Goal: Task Accomplishment & Management: Manage account settings

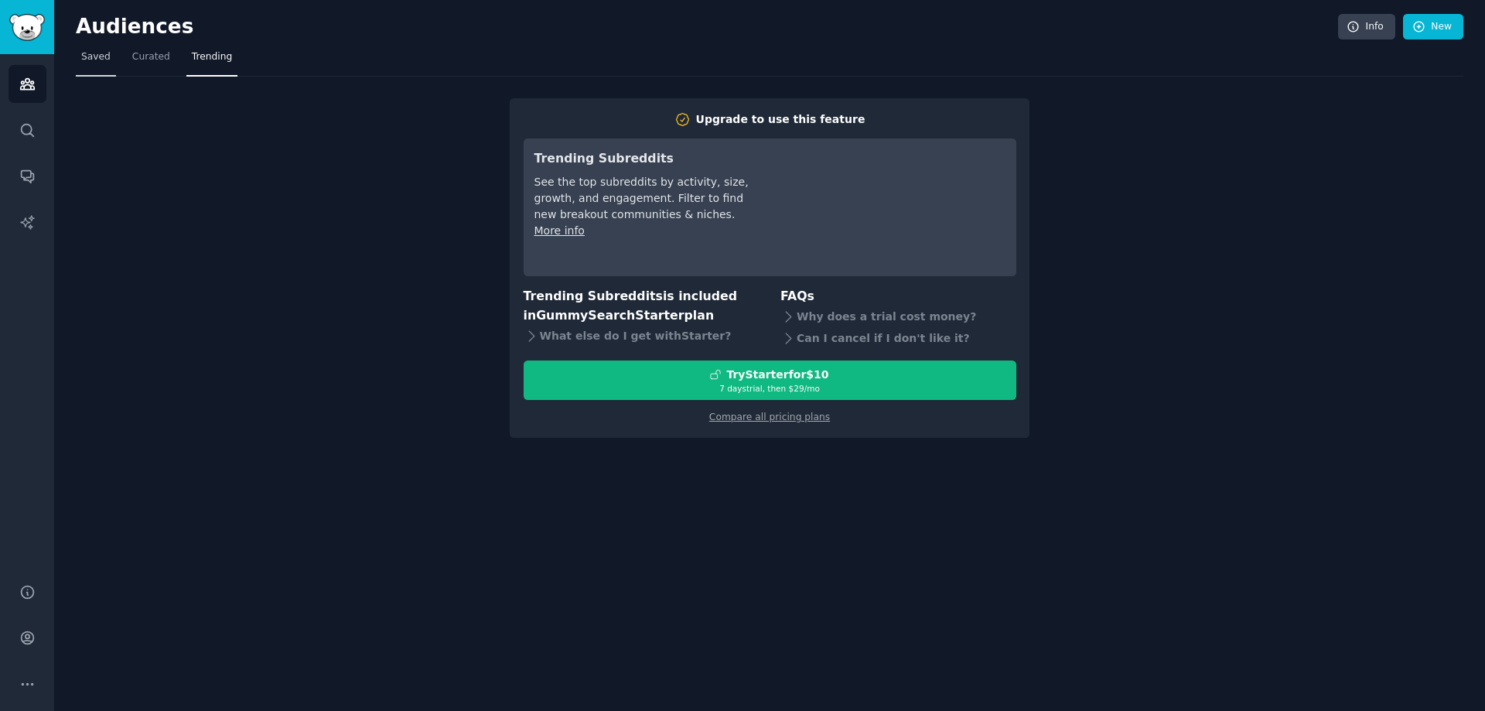
click at [100, 65] on link "Saved" at bounding box center [96, 61] width 40 height 32
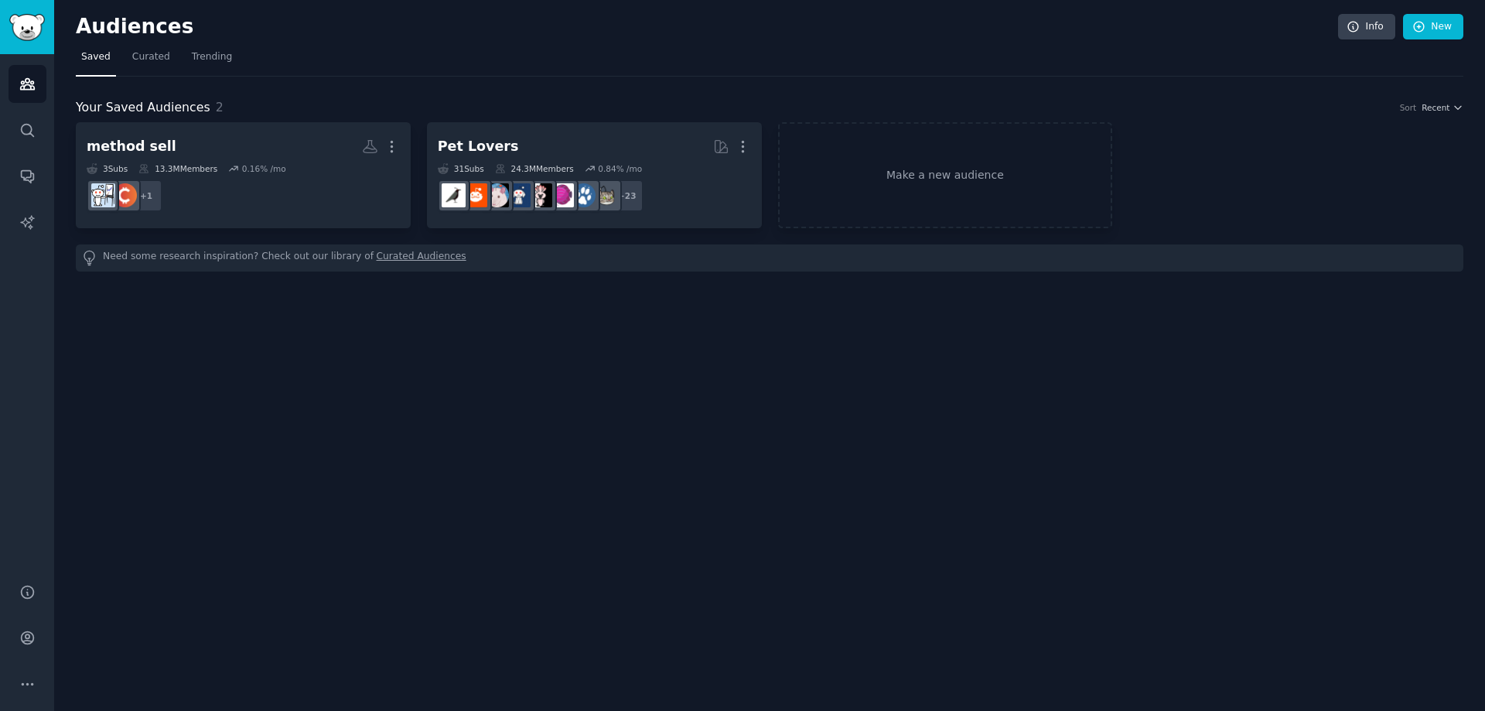
click at [765, 107] on div "Your Saved Audiences 2 Sort Recent" at bounding box center [769, 107] width 1387 height 19
click at [285, 111] on div "Your Saved Audiences 2 Sort Recent" at bounding box center [769, 107] width 1387 height 19
click at [169, 63] on nav "Saved Curated Trending" at bounding box center [769, 61] width 1387 height 32
click at [153, 60] on span "Curated" at bounding box center [151, 57] width 38 height 14
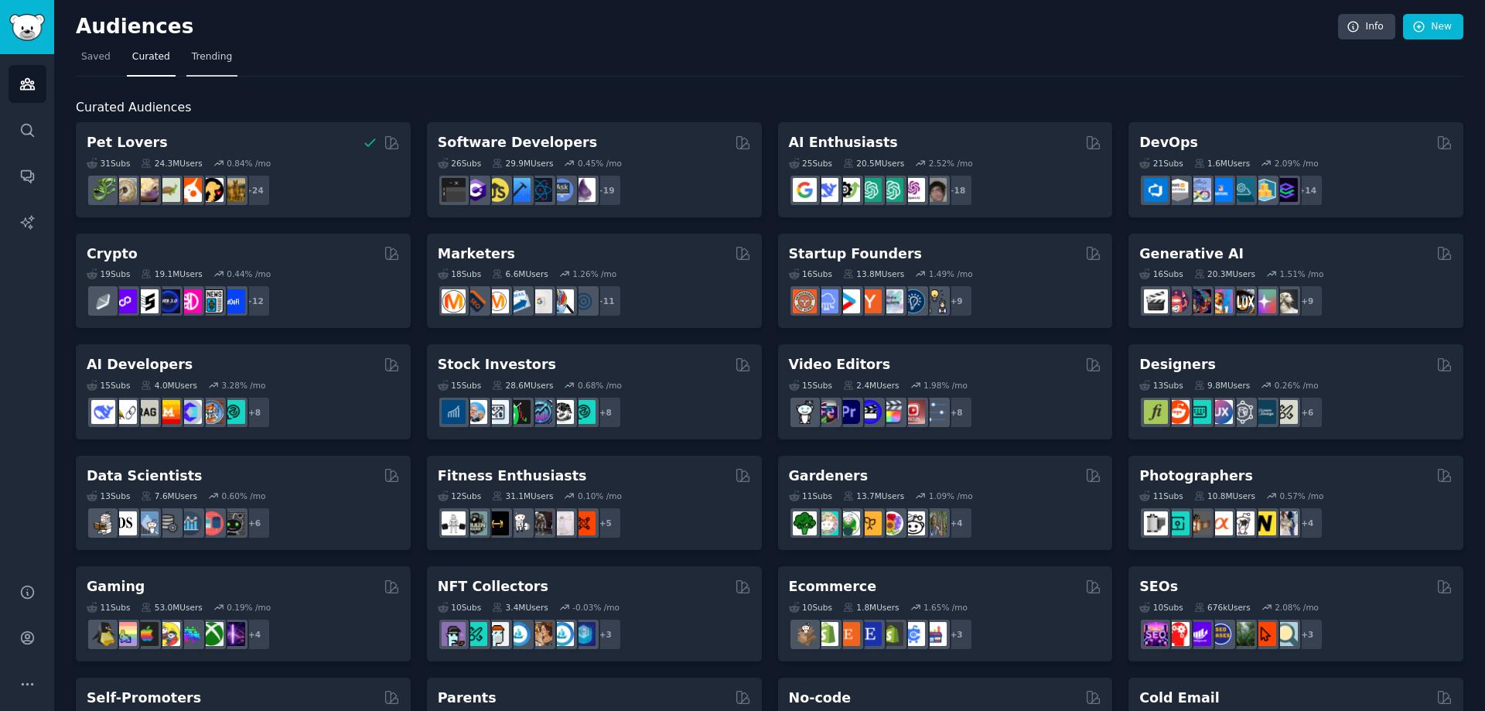
click at [205, 54] on span "Trending" at bounding box center [212, 57] width 40 height 14
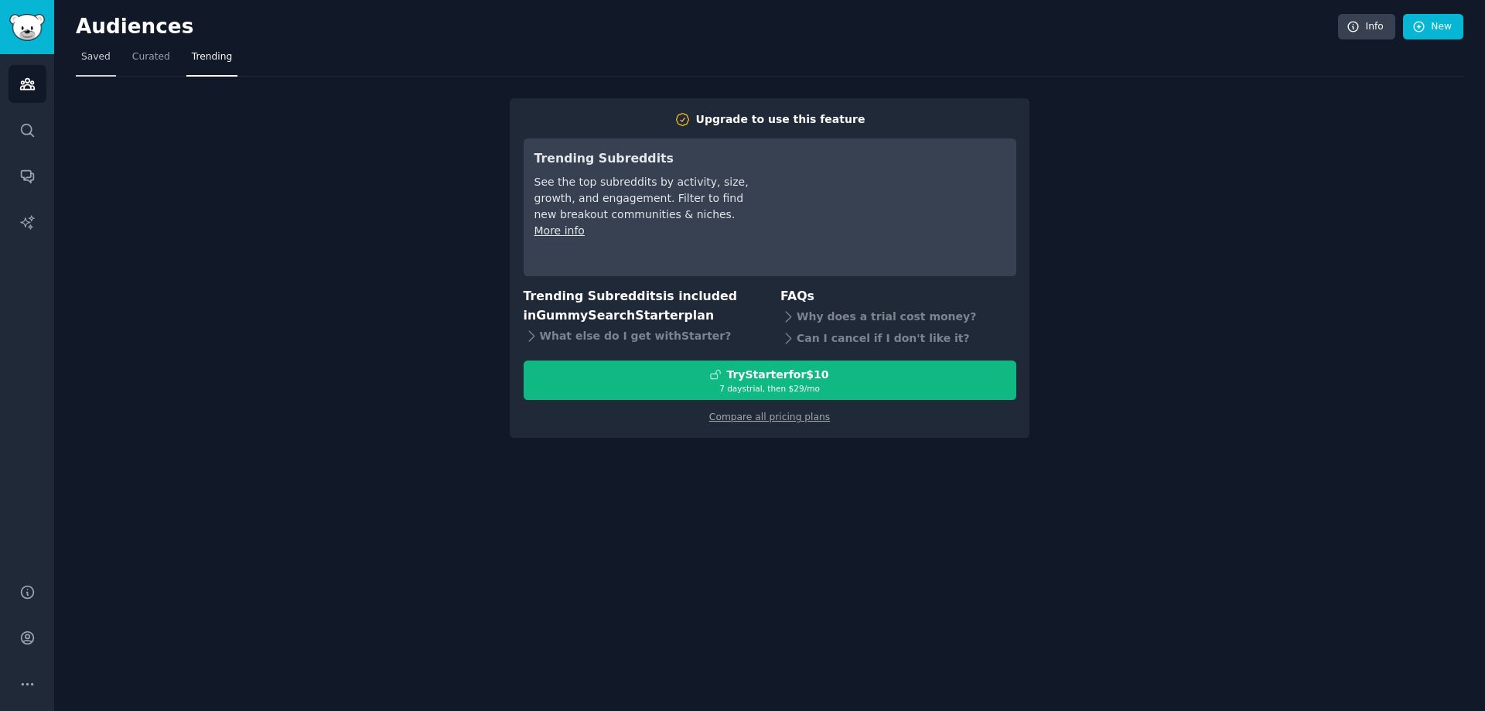
click at [95, 70] on link "Saved" at bounding box center [96, 61] width 40 height 32
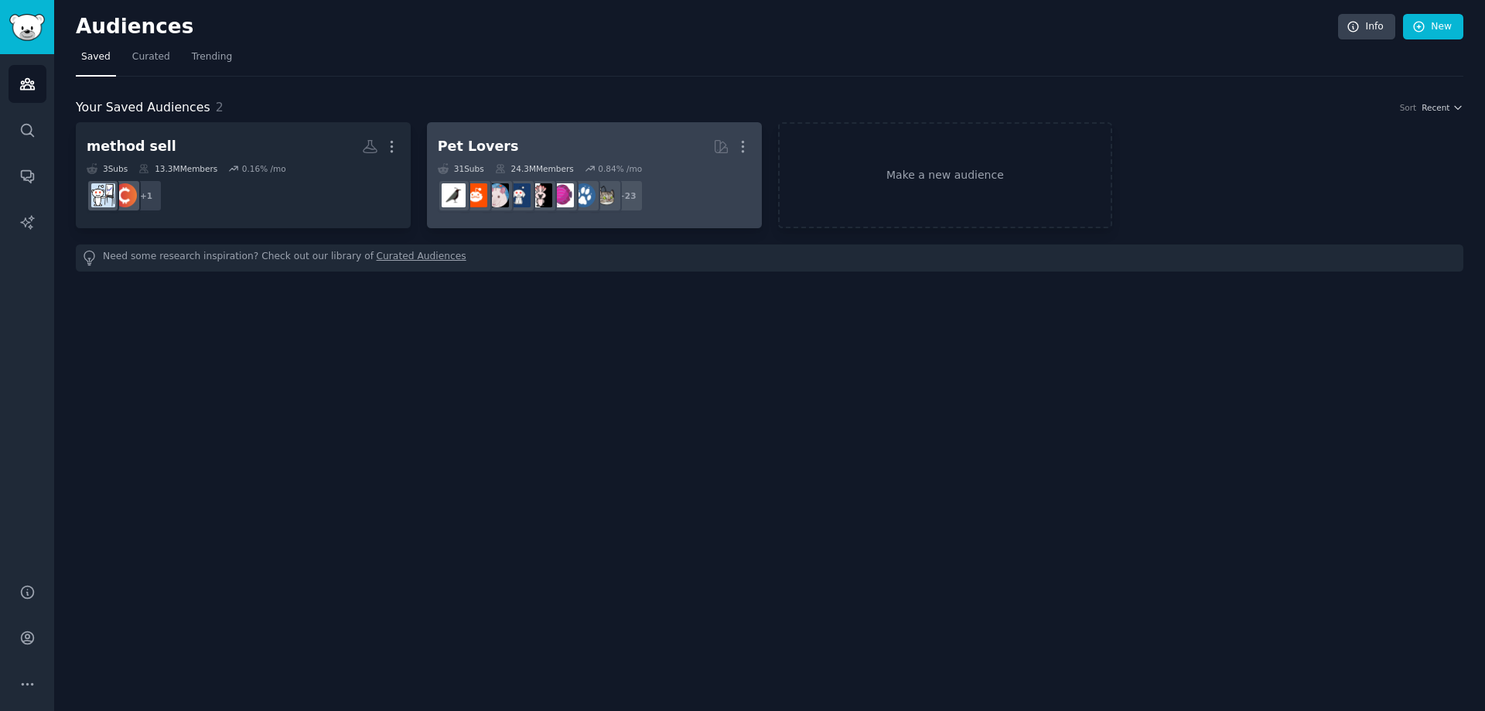
click at [704, 163] on div "31 Sub s 24.3M Members 0.84 % /mo" at bounding box center [594, 168] width 313 height 11
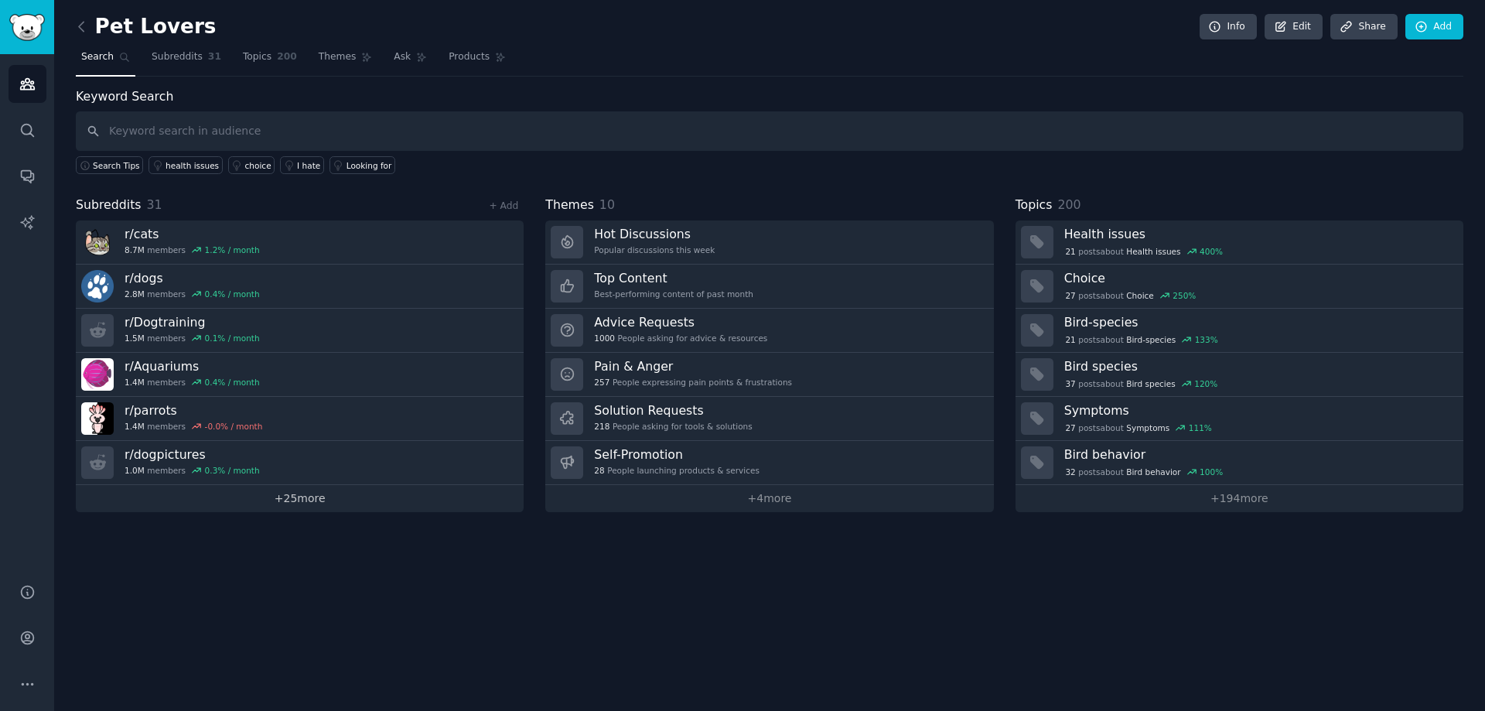
click at [313, 497] on link "+ 25 more" at bounding box center [300, 498] width 448 height 27
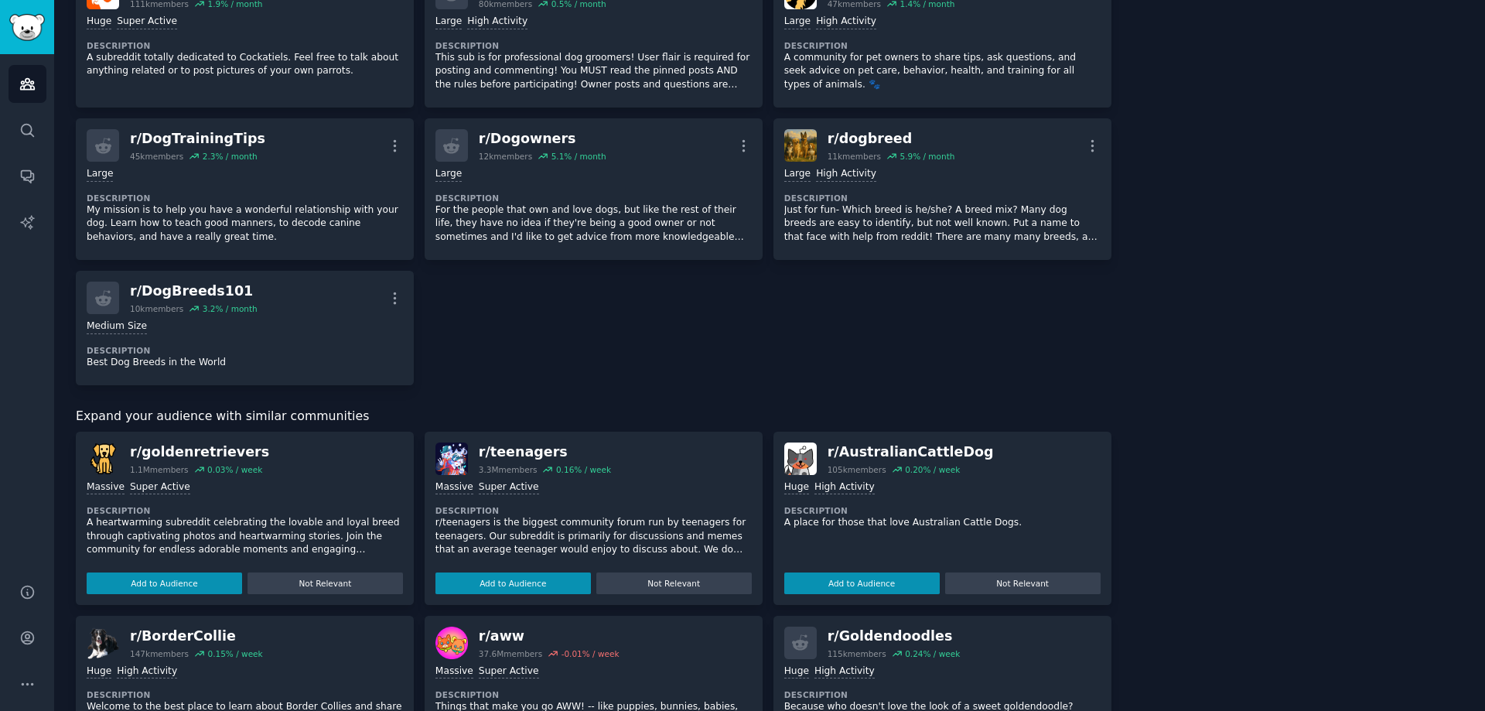
scroll to position [1392, 0]
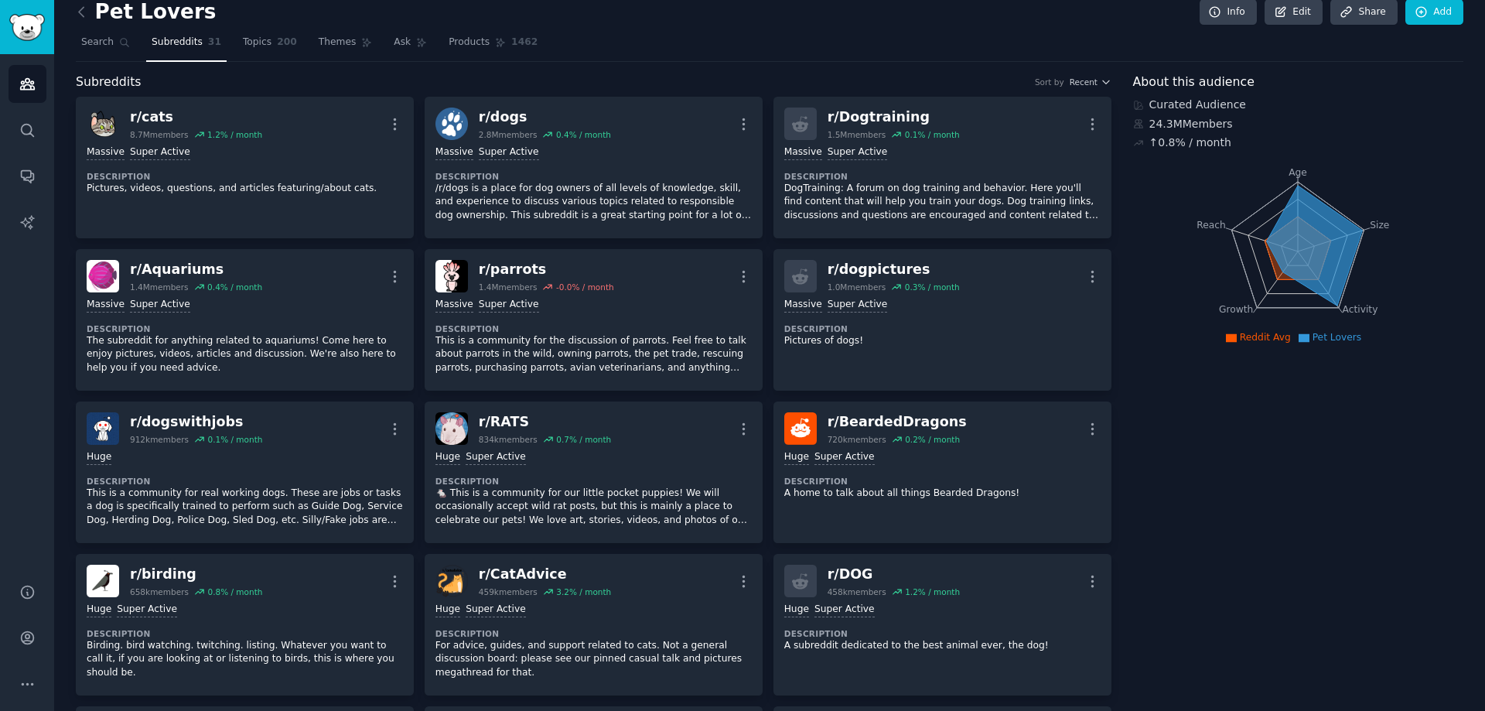
scroll to position [0, 0]
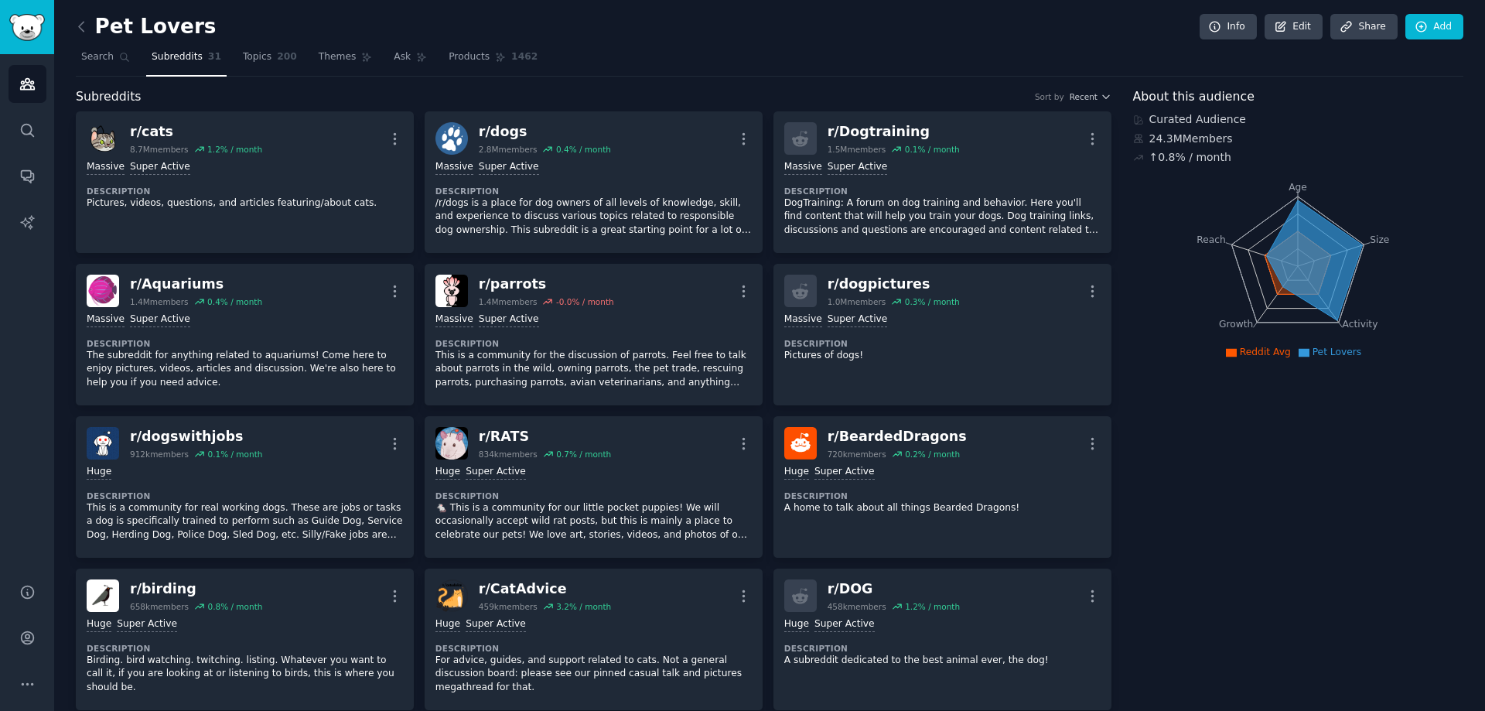
click at [585, 97] on div "Subreddits Sort by Recent" at bounding box center [593, 96] width 1035 height 19
click at [22, 686] on icon "Sidebar" at bounding box center [27, 684] width 16 height 16
click at [26, 629] on icon "Sidebar" at bounding box center [27, 637] width 16 height 16
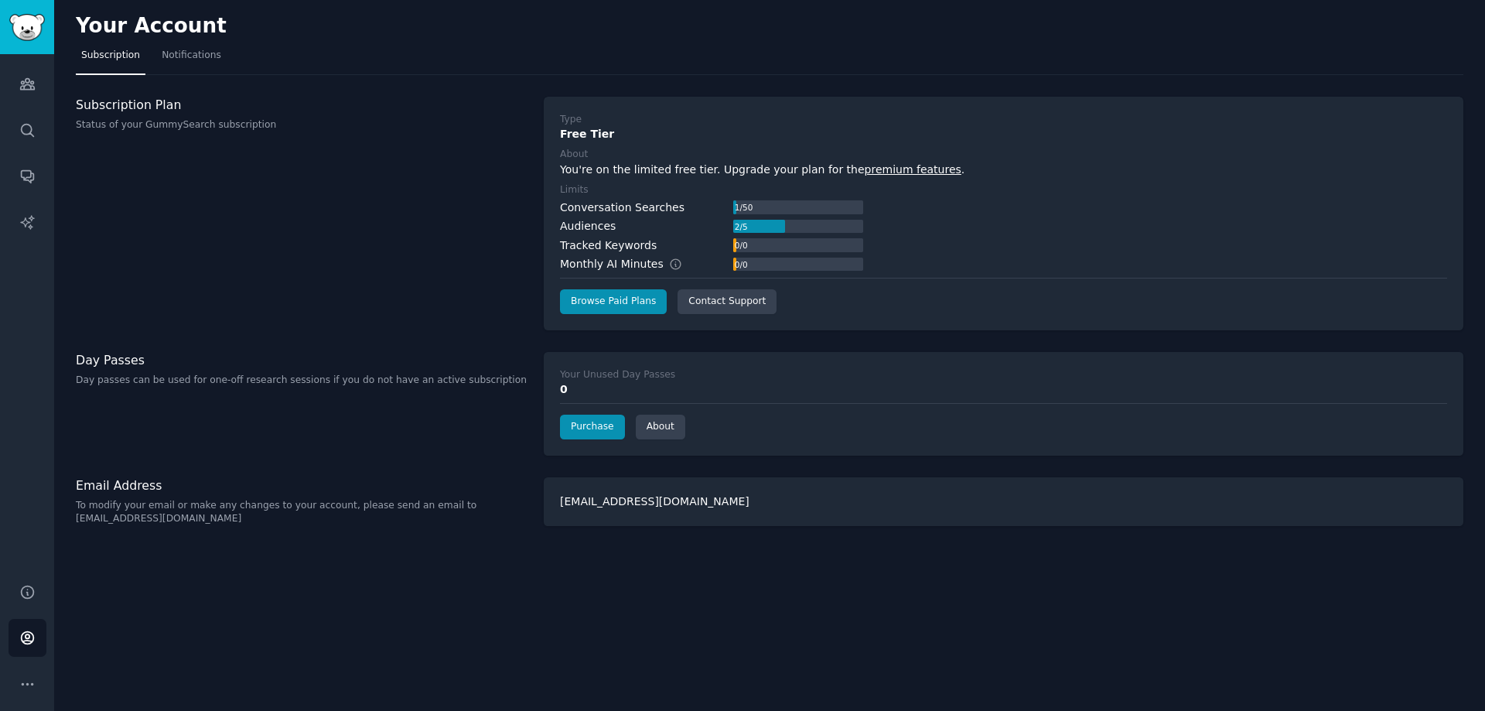
click at [639, 500] on div "xiwij22041@dwriters.com" at bounding box center [1003, 501] width 919 height 49
copy body "xiwij22041@dwriters.com"
click at [30, 626] on link "Account" at bounding box center [28, 638] width 38 height 38
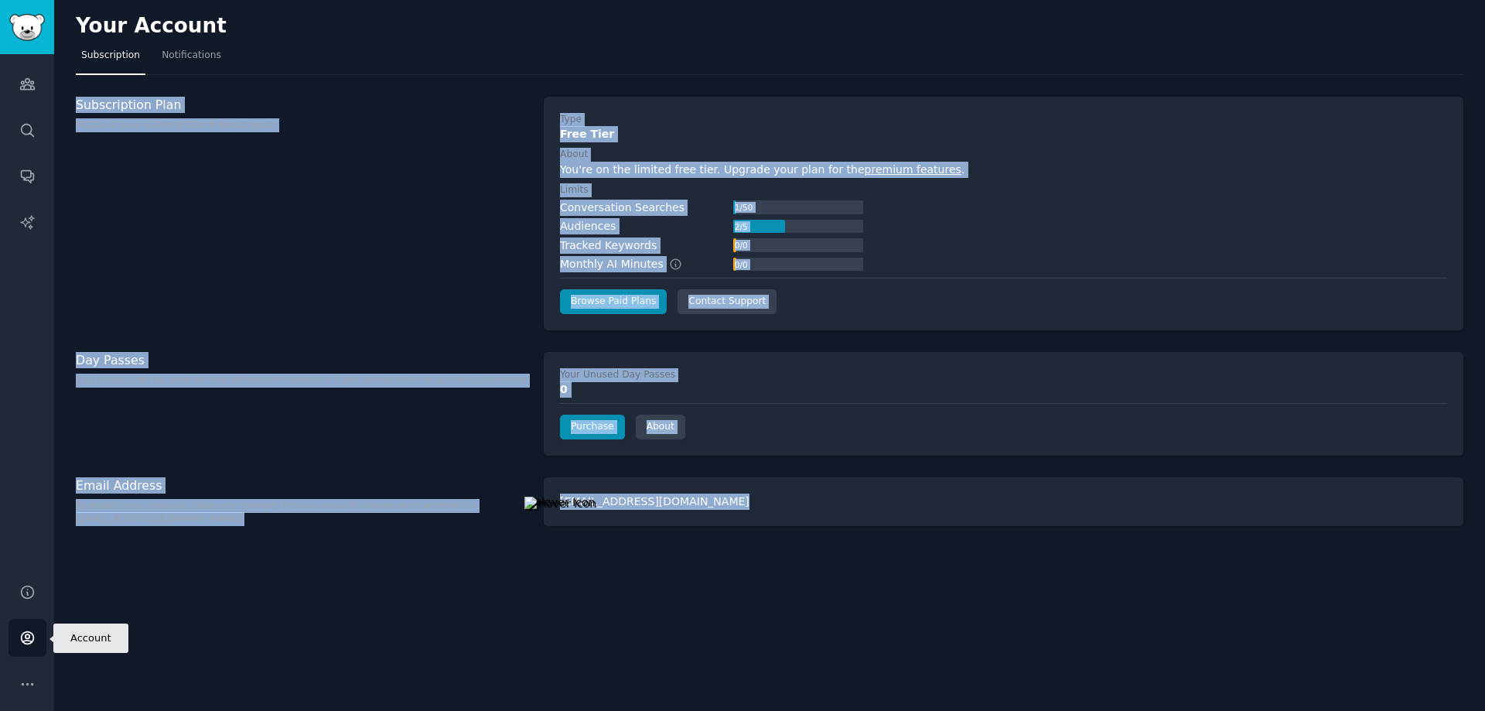
click at [30, 626] on link "Account" at bounding box center [28, 638] width 38 height 38
click at [505, 446] on div "Day Passes Day passes can be used for one-off research sessions if you do not h…" at bounding box center [302, 404] width 452 height 104
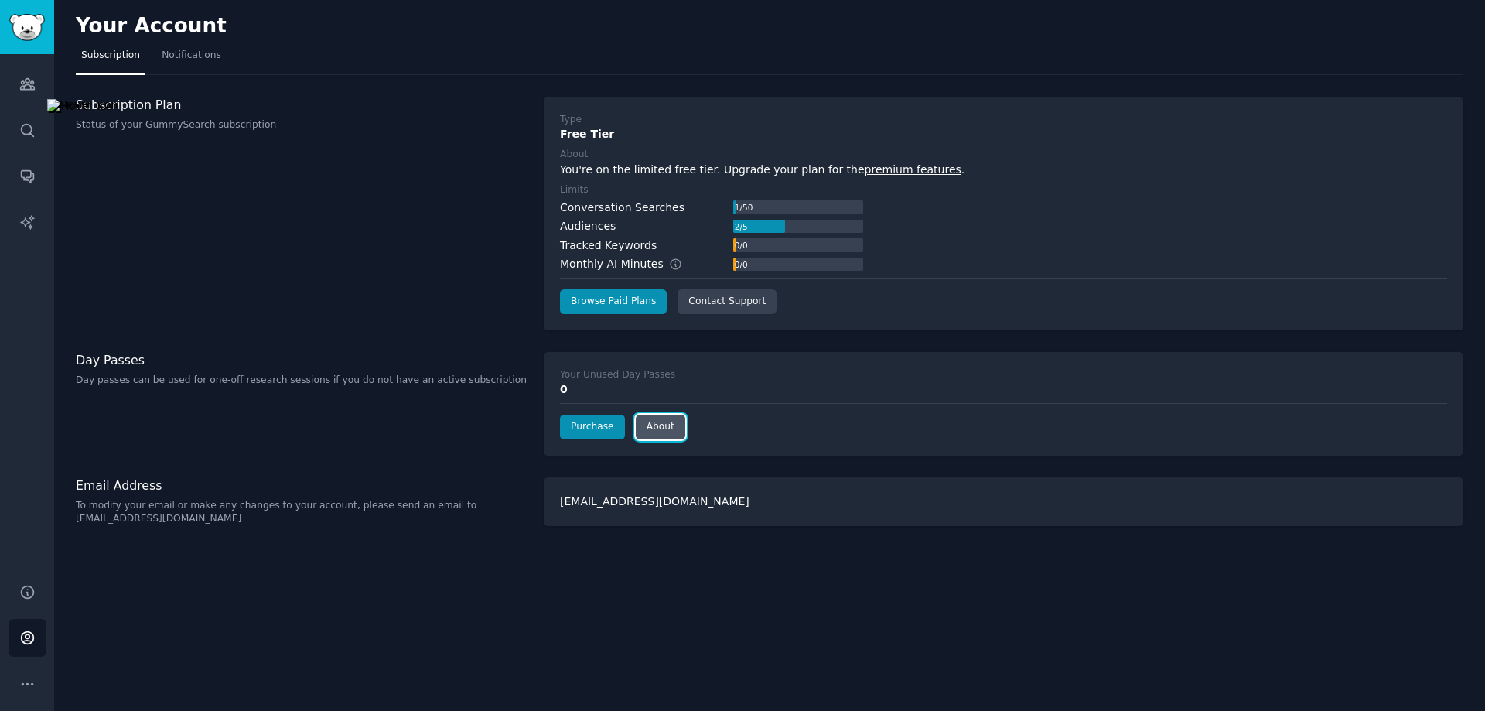
click at [648, 430] on link "About" at bounding box center [660, 426] width 49 height 25
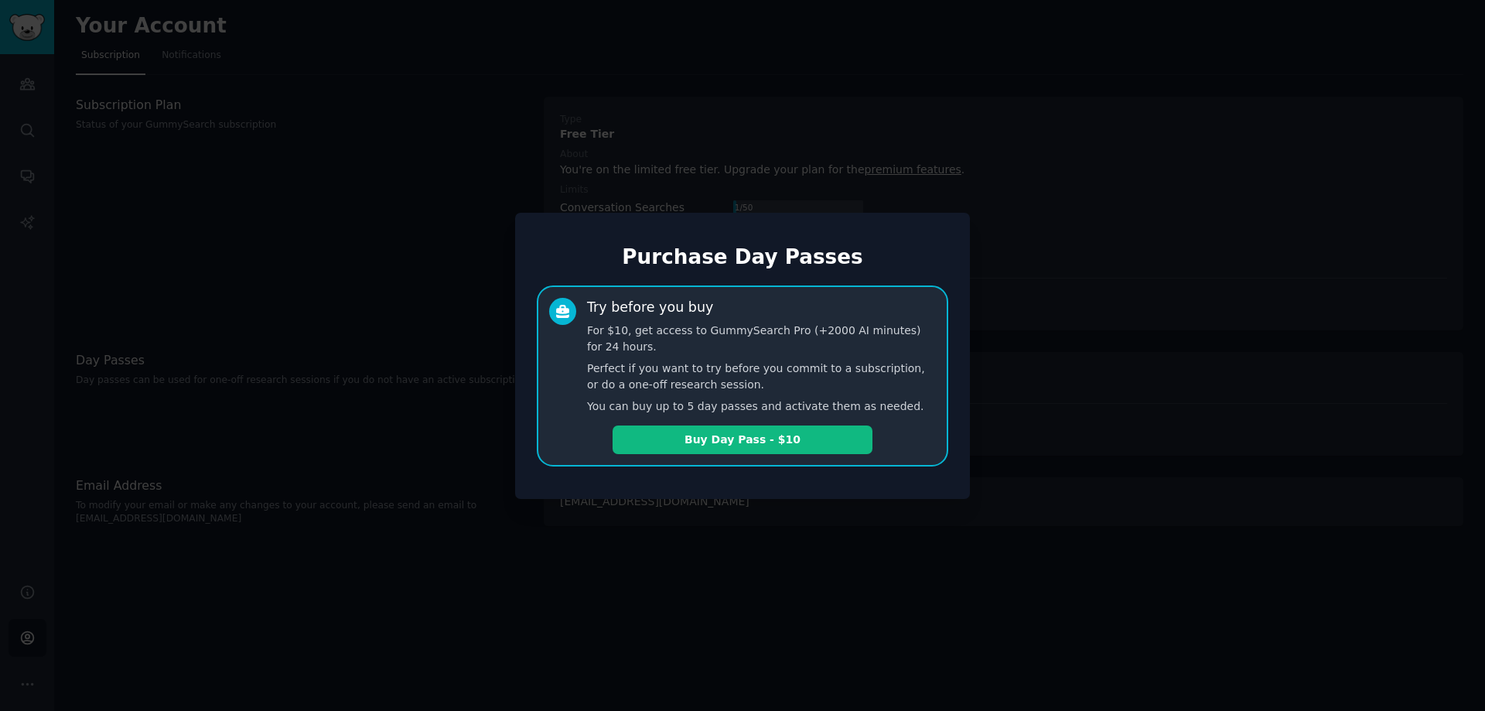
click at [797, 164] on div at bounding box center [742, 355] width 1485 height 711
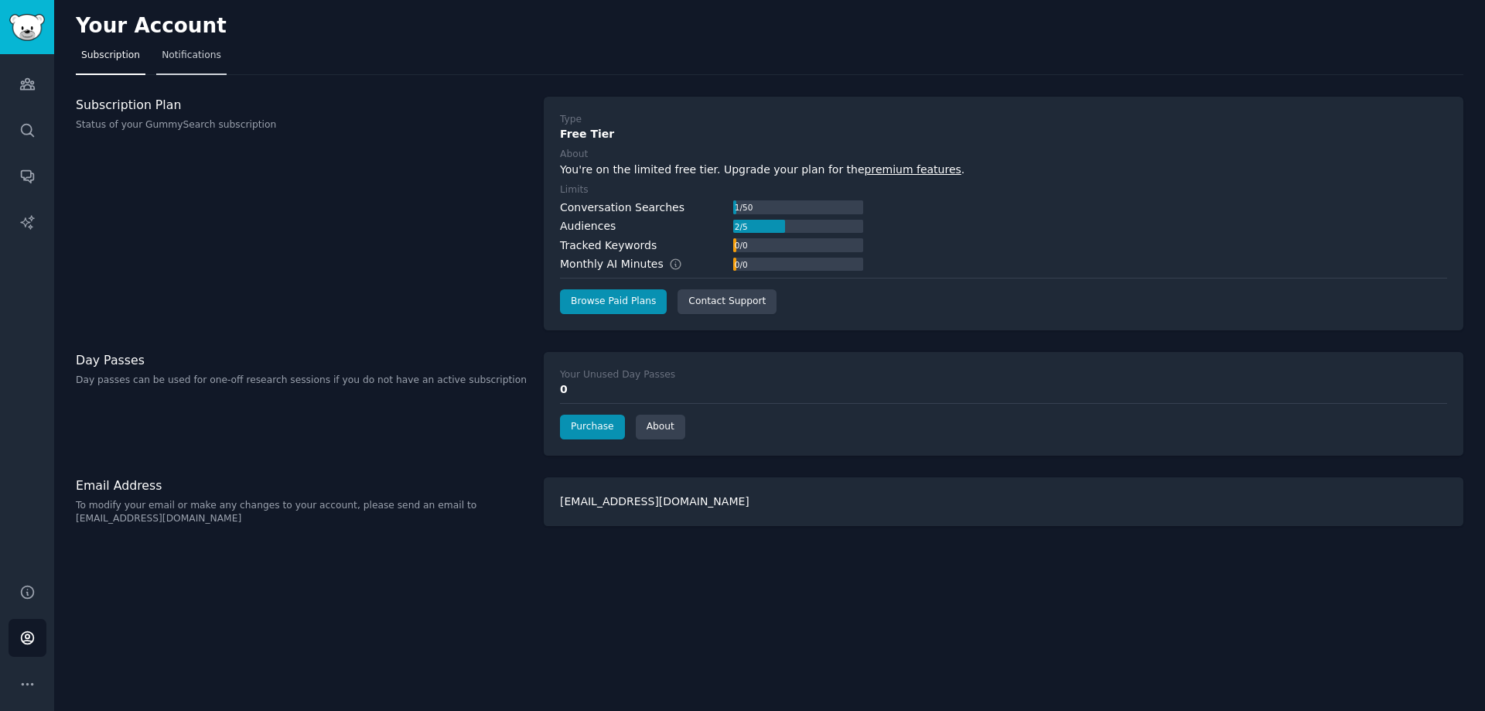
click at [173, 59] on span "Notifications" at bounding box center [192, 56] width 60 height 14
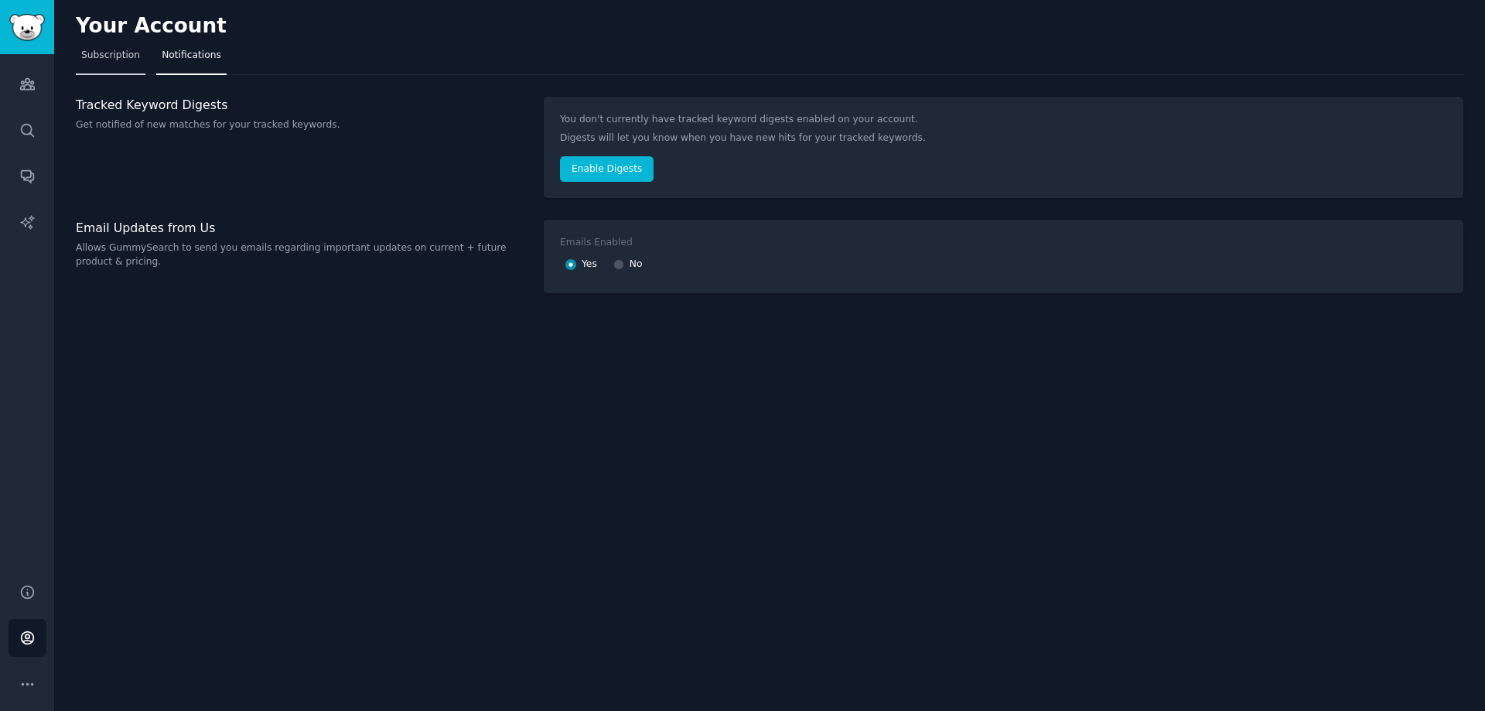
click at [104, 63] on link "Subscription" at bounding box center [111, 59] width 70 height 32
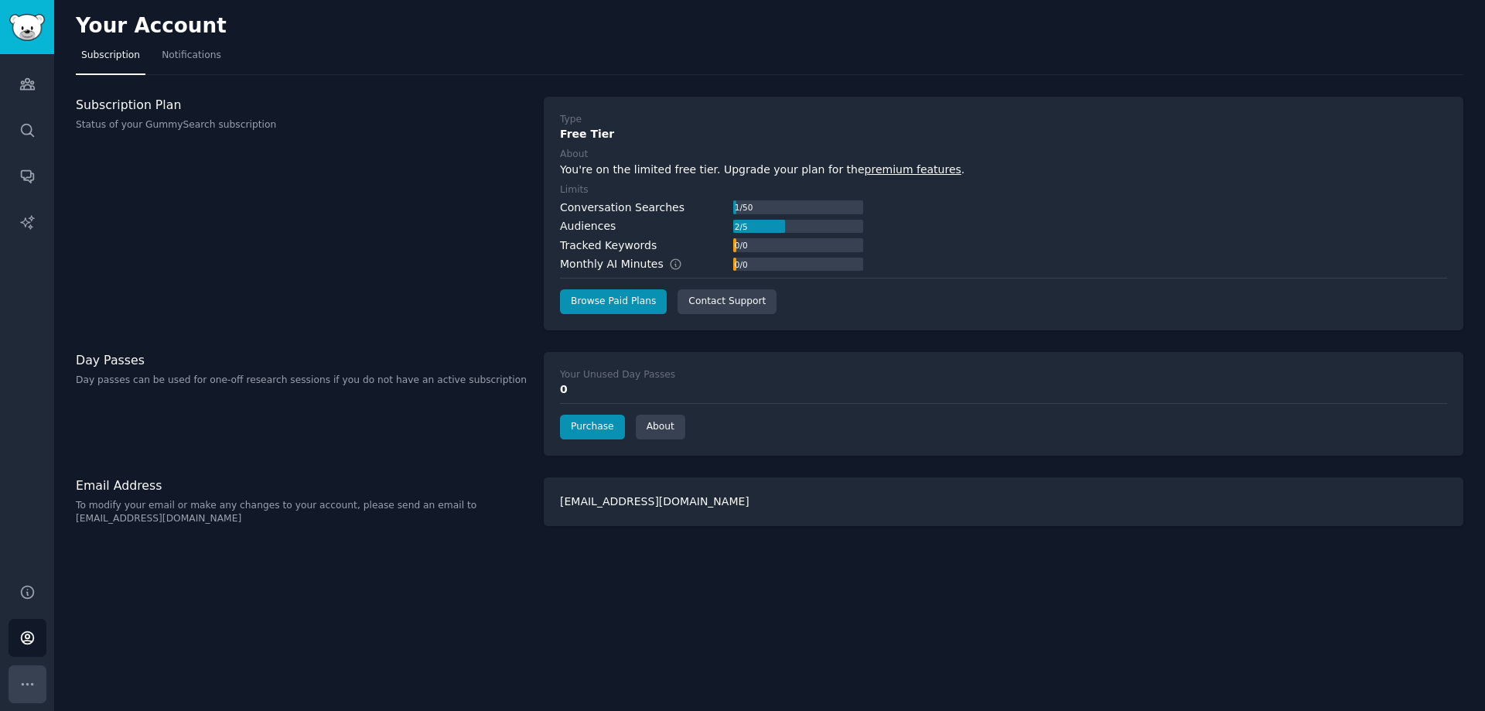
click at [38, 682] on button "More" at bounding box center [28, 684] width 38 height 38
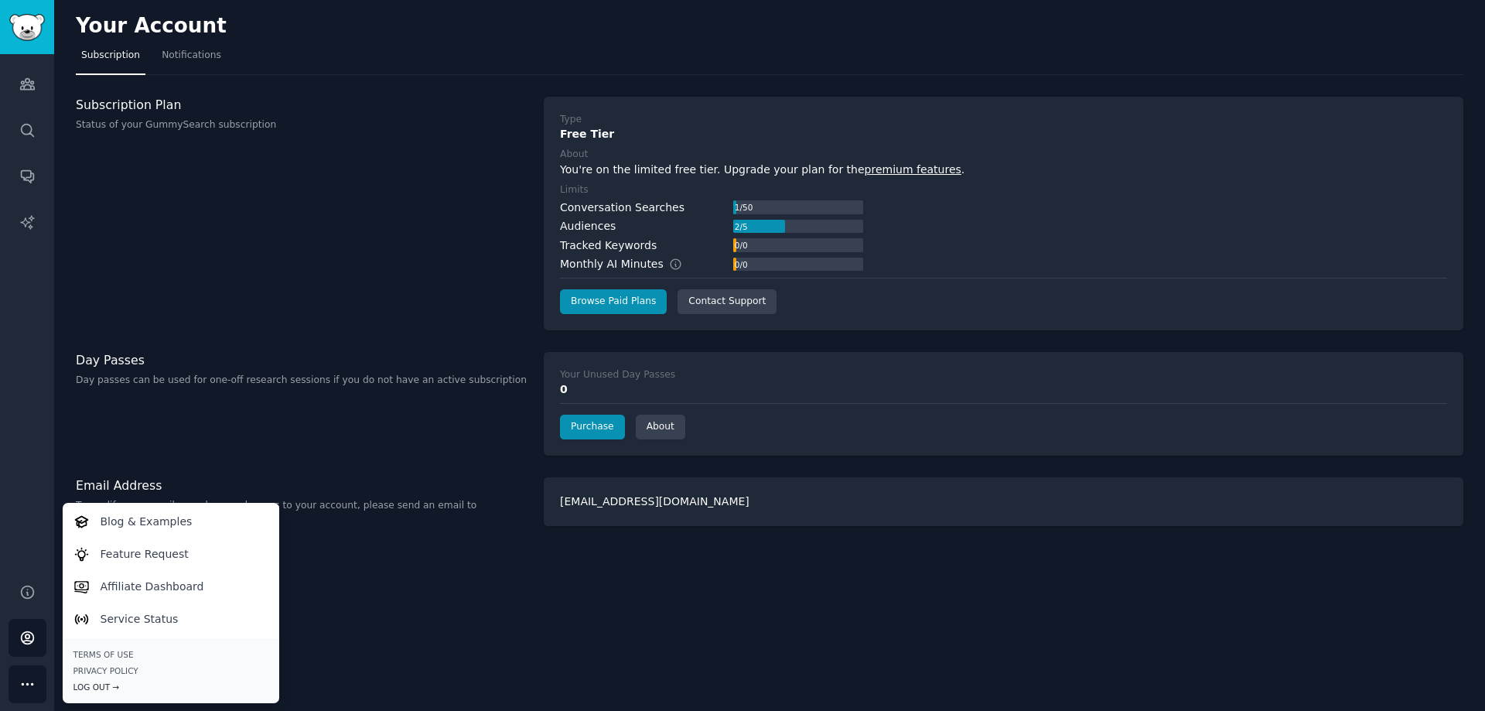
click at [87, 684] on div "Log Out →" at bounding box center [170, 686] width 195 height 11
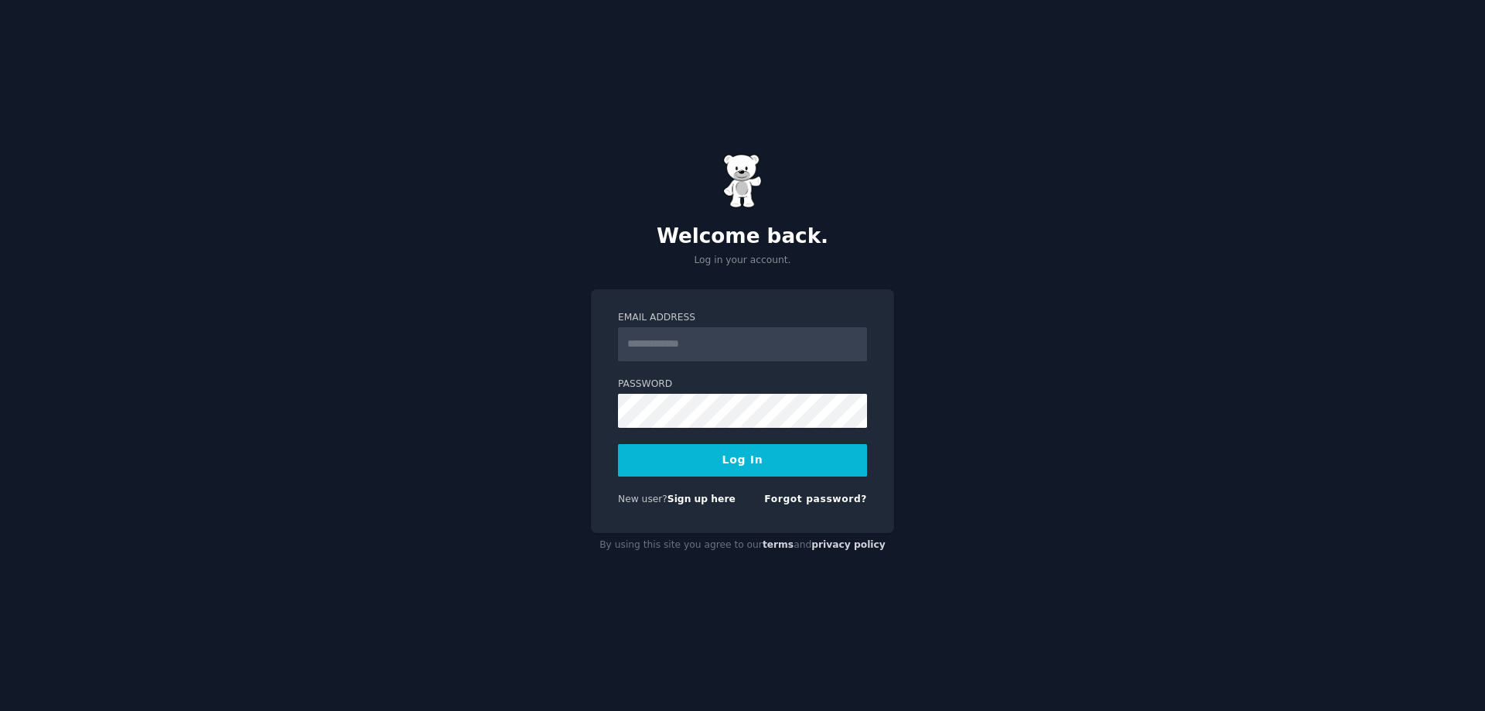
drag, startPoint x: 0, startPoint y: 0, endPoint x: 704, endPoint y: 343, distance: 783.0
click at [704, 343] on input "Email Address" at bounding box center [742, 344] width 249 height 34
click at [684, 344] on input "Email Address" at bounding box center [742, 344] width 249 height 34
type input "**********"
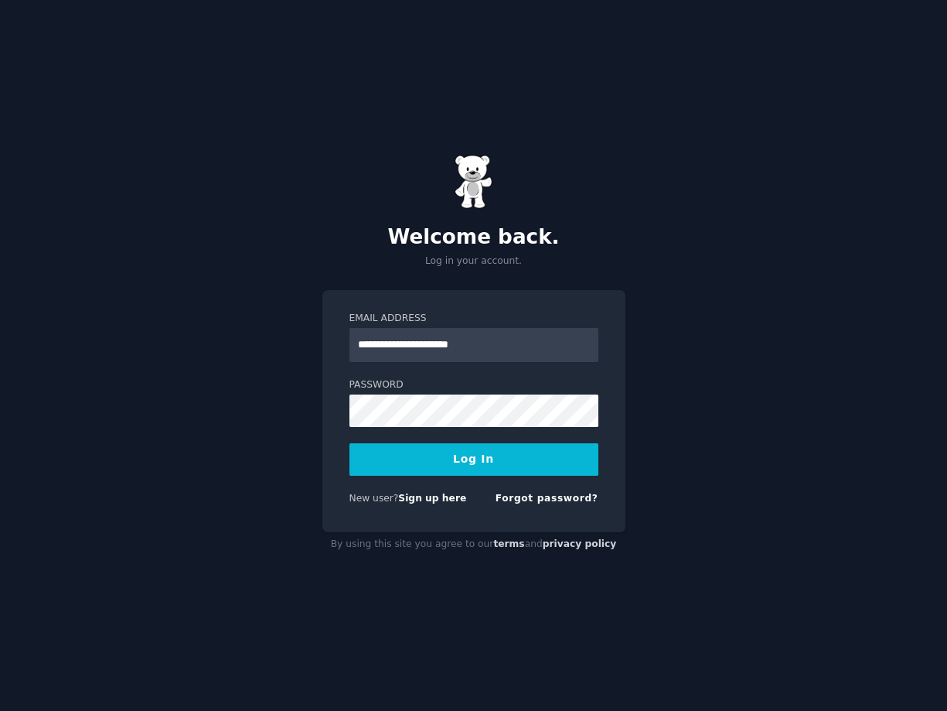
click at [503, 462] on button "Log In" at bounding box center [474, 459] width 249 height 32
